Goal: Information Seeking & Learning: Check status

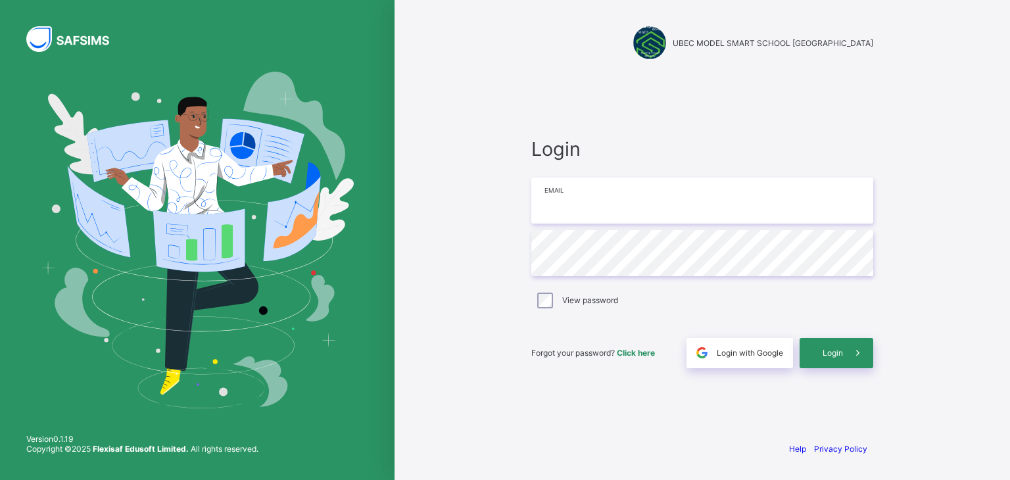
drag, startPoint x: 0, startPoint y: 0, endPoint x: 572, endPoint y: 195, distance: 604.2
click at [572, 195] on input "email" at bounding box center [702, 200] width 342 height 46
click at [731, 348] on span "Login with Google" at bounding box center [749, 353] width 66 height 10
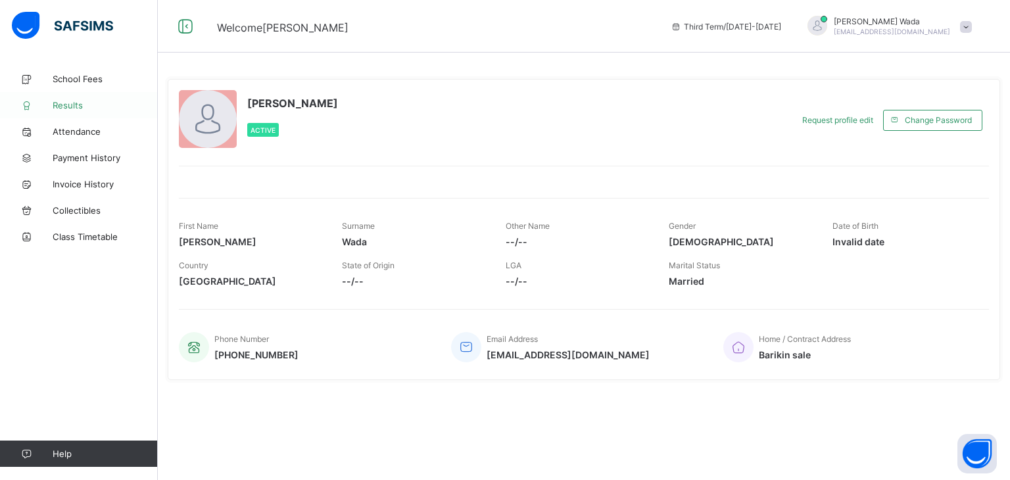
click at [68, 108] on span "Results" at bounding box center [105, 105] width 105 height 11
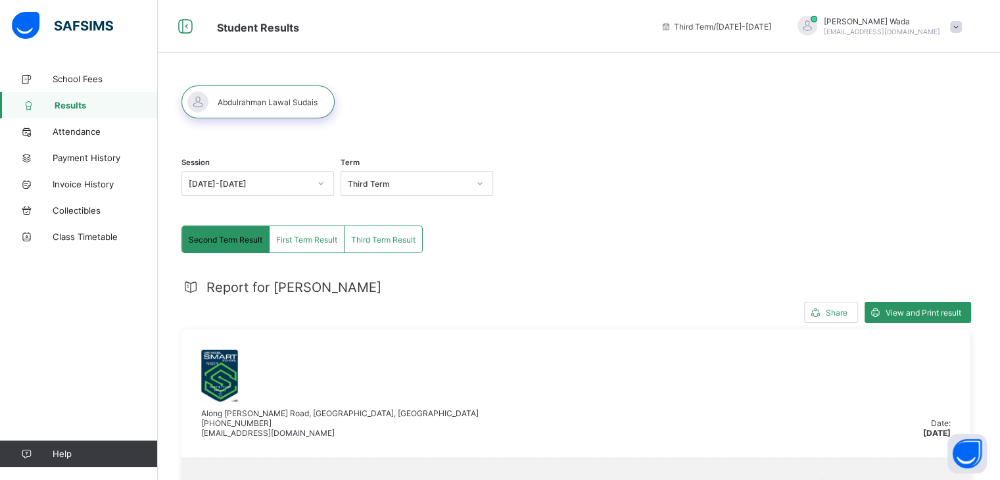
click at [398, 243] on span "Third Term Result" at bounding box center [383, 240] width 64 height 10
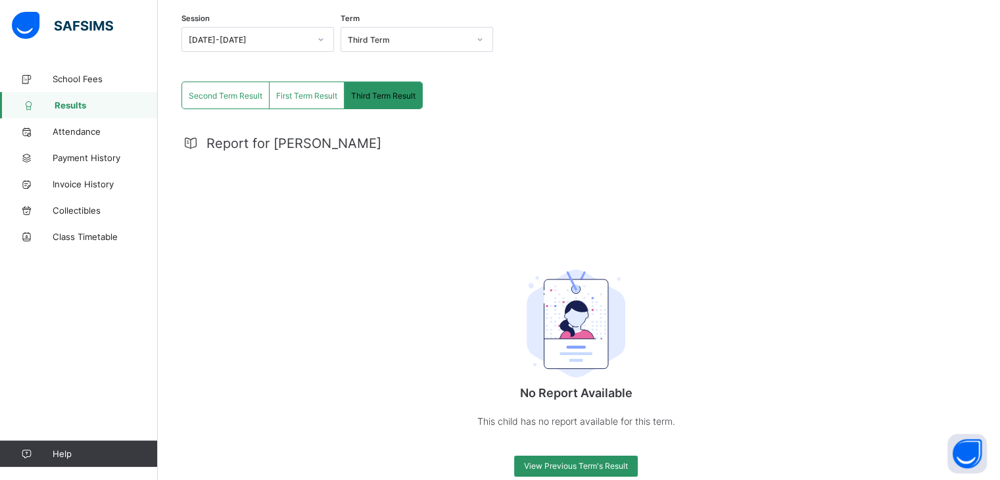
scroll to position [167, 0]
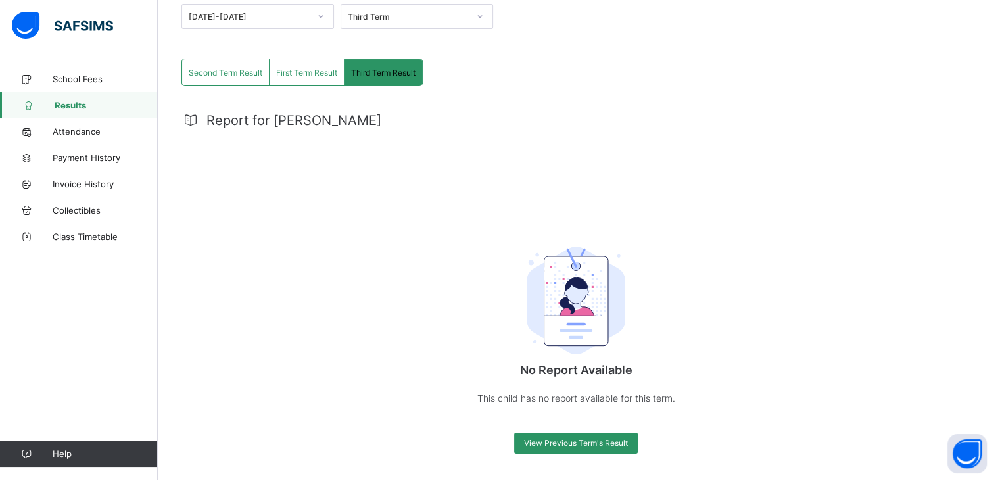
click at [289, 71] on span "First Term Result" at bounding box center [306, 73] width 61 height 10
click at [223, 77] on div "Second Term Result" at bounding box center [225, 72] width 87 height 26
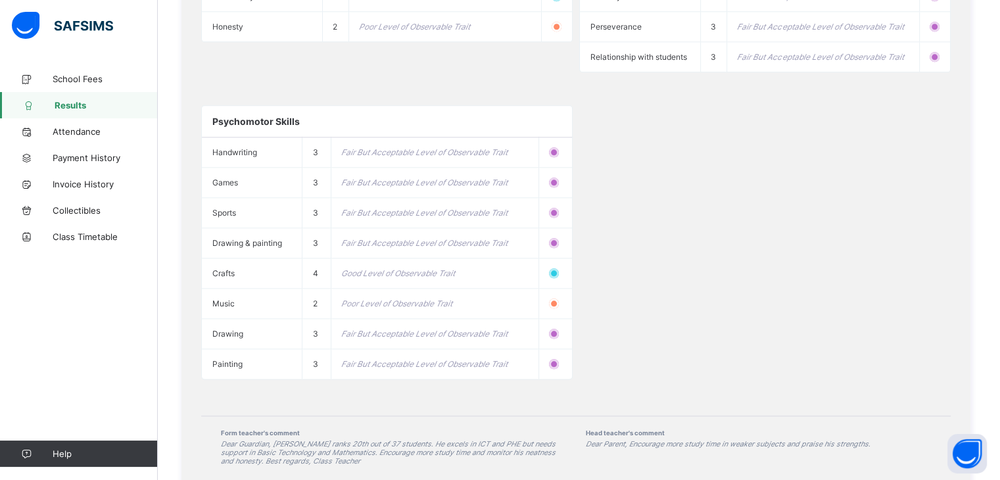
scroll to position [1526, 0]
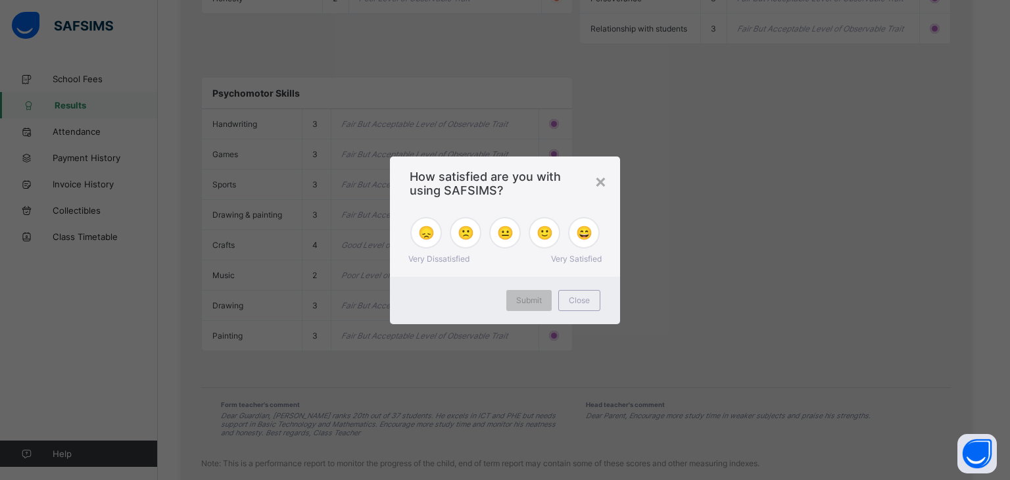
drag, startPoint x: 1009, startPoint y: 114, endPoint x: 1003, endPoint y: 369, distance: 255.1
click at [581, 300] on span "Close" at bounding box center [579, 300] width 21 height 10
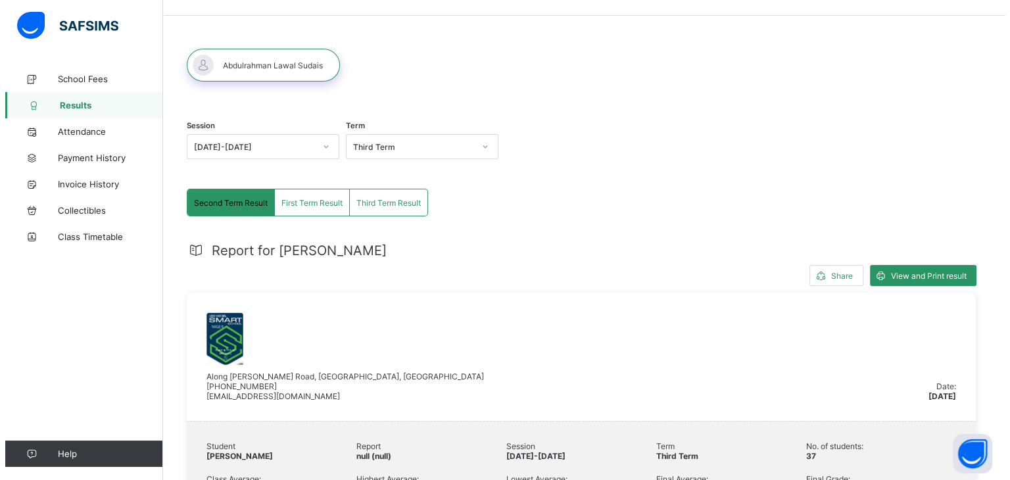
scroll to position [0, 0]
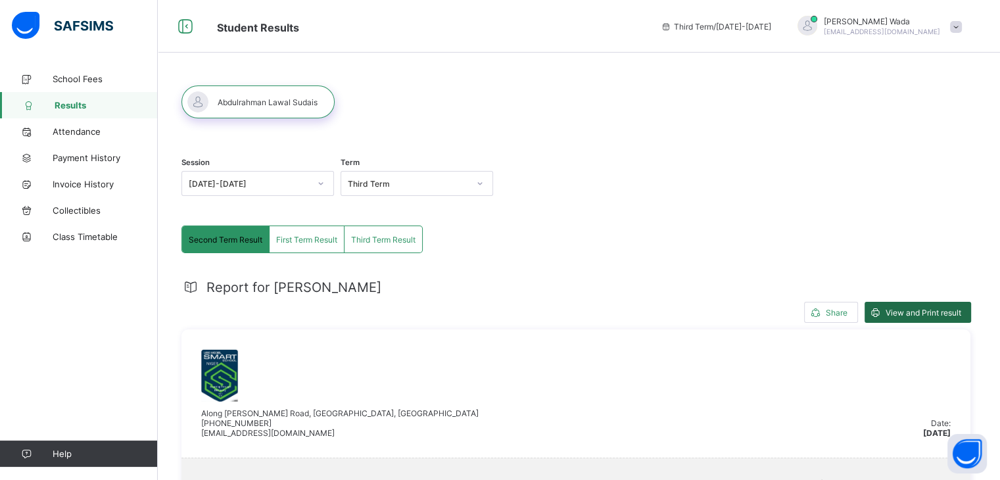
click at [920, 308] on span "View and Print result" at bounding box center [923, 313] width 76 height 10
click at [797, 179] on div "Session [DATE]-[DATE] Term Third Term" at bounding box center [575, 185] width 789 height 81
click at [66, 138] on link "Attendance" at bounding box center [79, 131] width 158 height 26
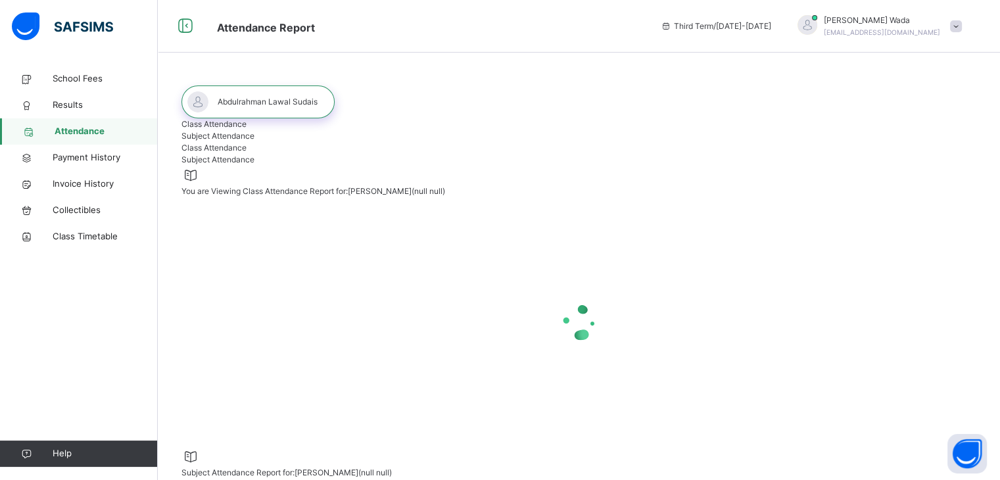
select select "****"
select select "*"
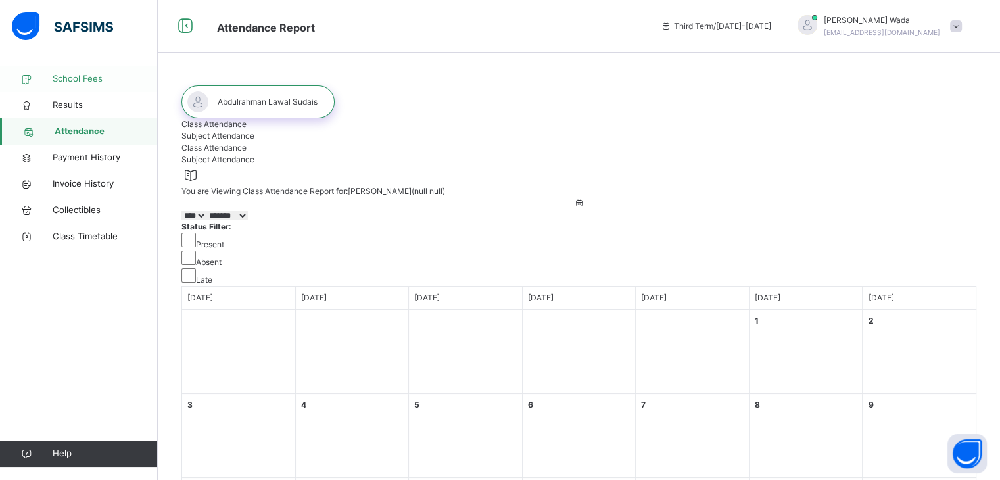
click at [73, 77] on span "School Fees" at bounding box center [105, 78] width 105 height 13
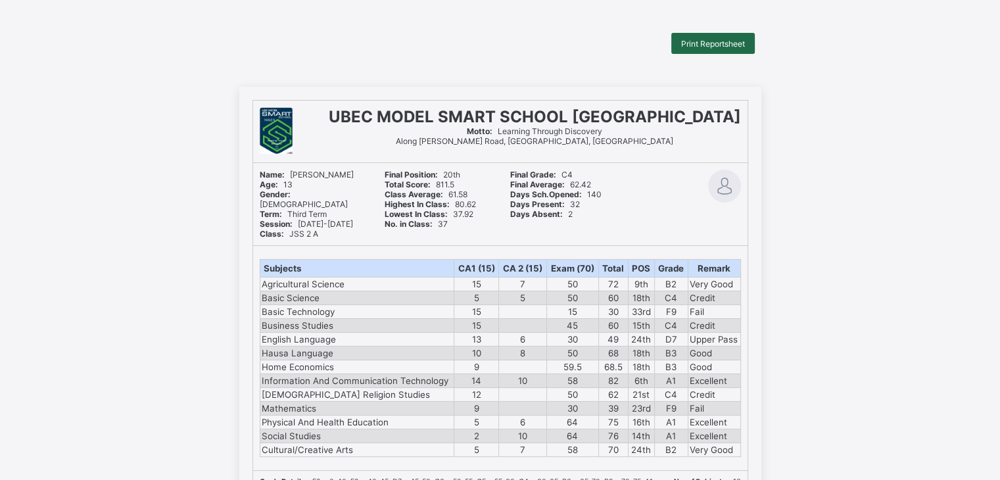
click at [714, 39] on span "Print Reportsheet" at bounding box center [713, 44] width 64 height 10
